Goal: Check status: Check status

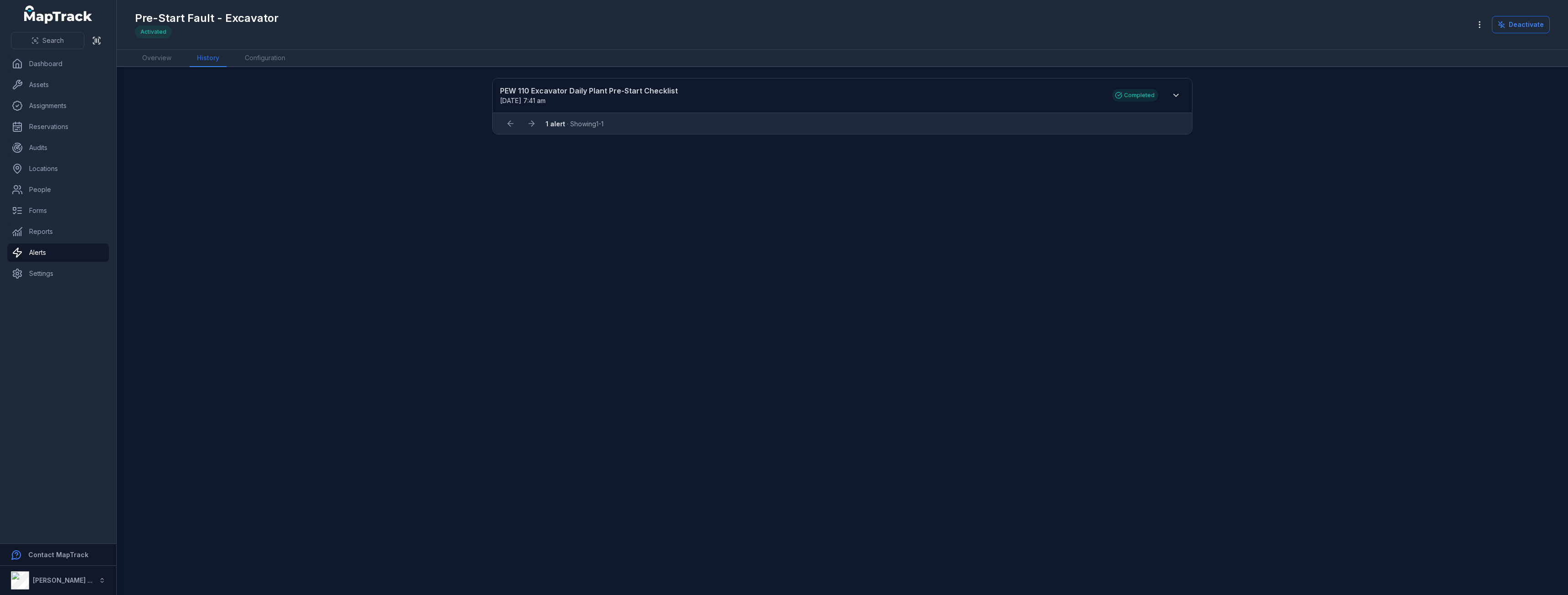
click at [616, 124] on div "1 alert · Showing 1 - 1" at bounding box center [842, 124] width 681 height 17
click at [1184, 97] on button at bounding box center [1176, 95] width 17 height 17
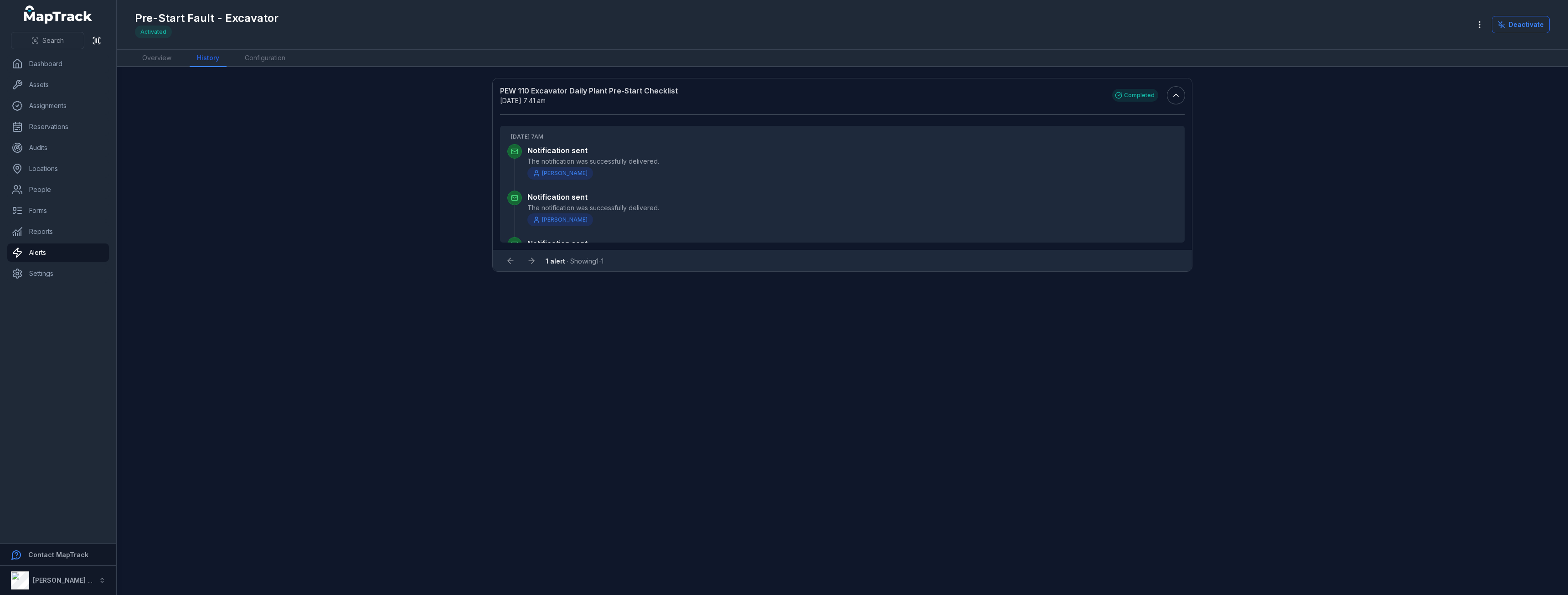
scroll to position [37, 0]
click at [1482, 24] on icon "button" at bounding box center [1479, 24] width 9 height 9
click at [262, 65] on link "Configuration" at bounding box center [265, 58] width 55 height 17
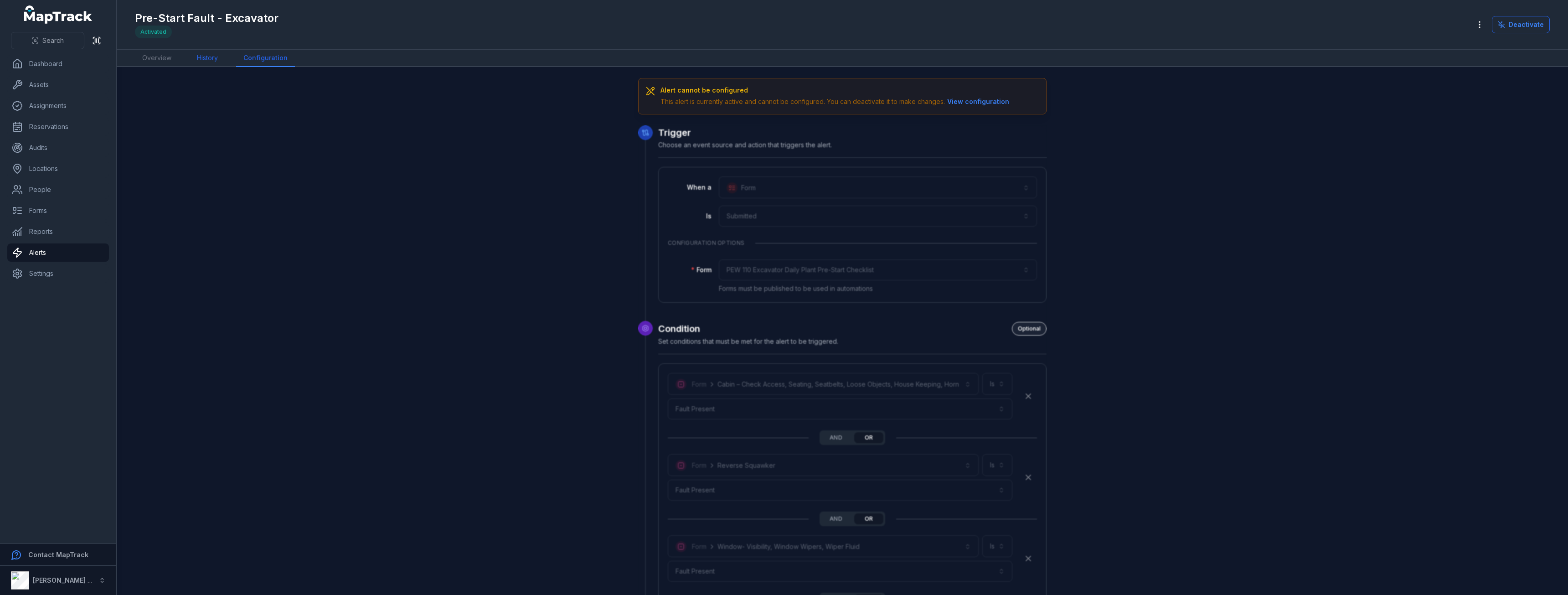
click at [219, 57] on link "History" at bounding box center [208, 58] width 35 height 17
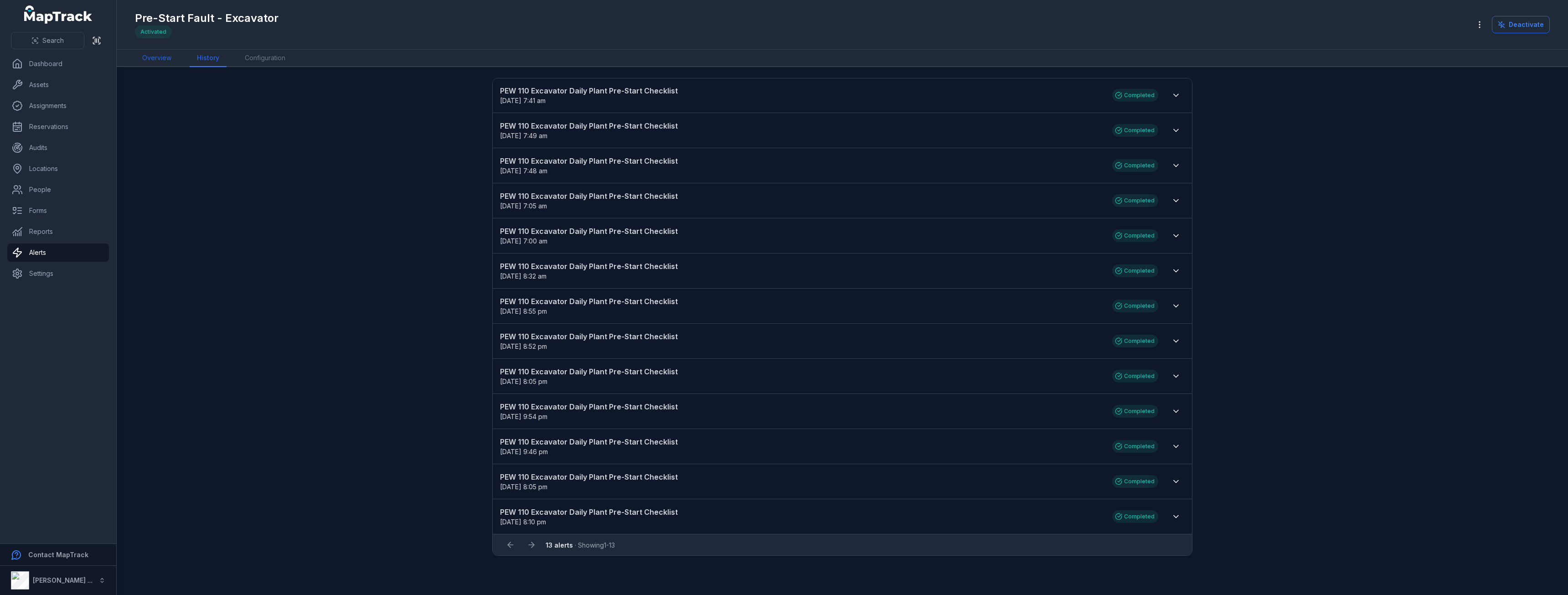
click at [152, 57] on link "Overview" at bounding box center [157, 58] width 44 height 17
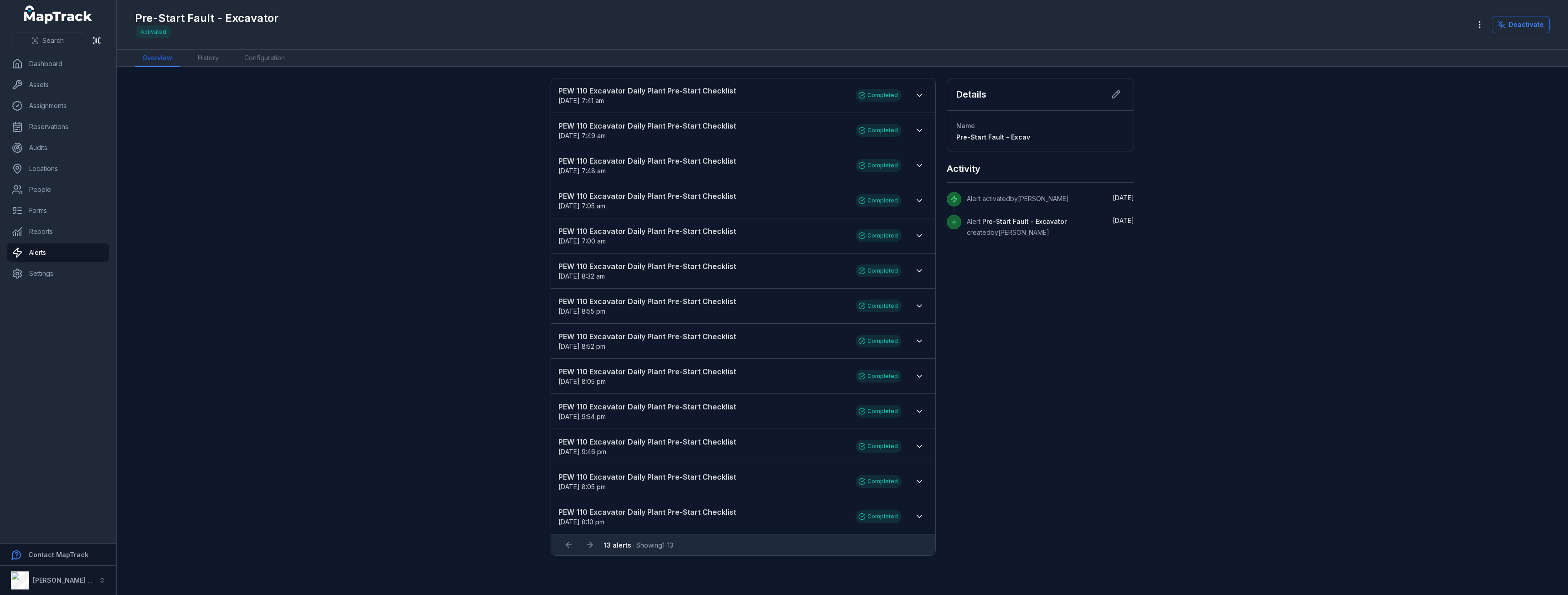
click at [824, 96] on strong "PEW 110 Excavator Daily Plant Pre-Start Checklist" at bounding box center [702, 91] width 288 height 11
